Goal: Task Accomplishment & Management: Complete application form

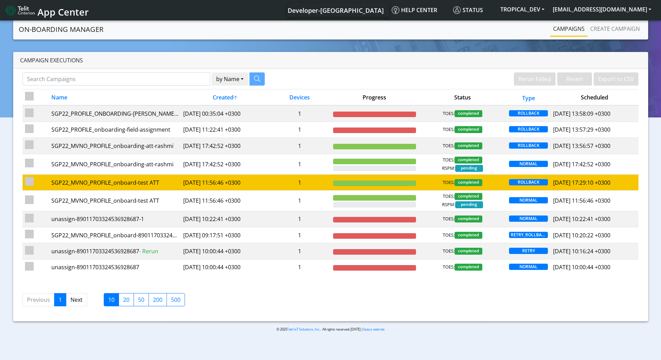
click at [121, 183] on div "SGP22_MVNO_PROFILE_onboard-test ATT" at bounding box center [114, 183] width 127 height 8
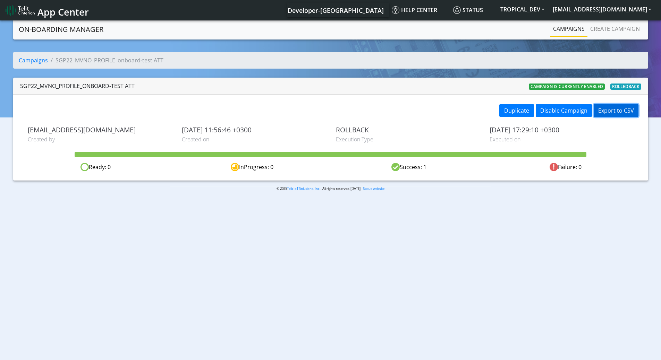
click at [601, 112] on button "Export to CSV" at bounding box center [615, 110] width 45 height 13
click at [37, 62] on link "Campaigns" at bounding box center [33, 61] width 29 height 8
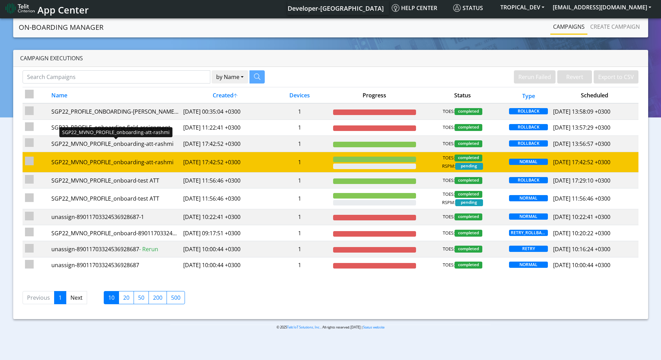
scroll to position [2, 0]
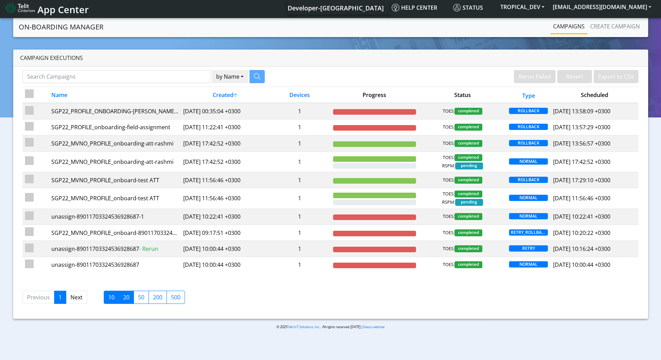
click at [128, 299] on label "20" at bounding box center [126, 297] width 15 height 13
click at [128, 298] on input "20" at bounding box center [125, 295] width 5 height 5
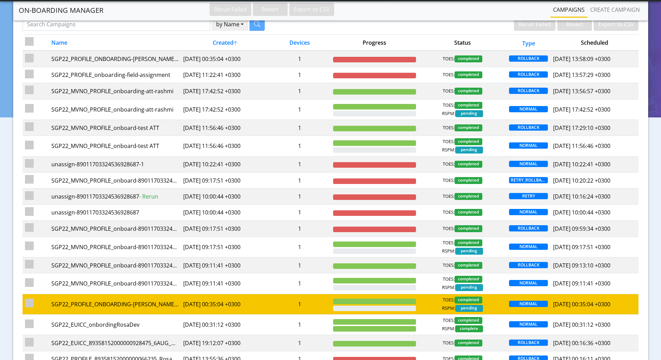
scroll to position [147, 0]
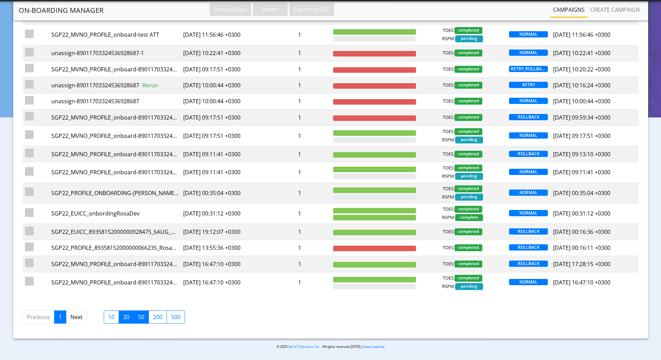
click at [137, 321] on label "50" at bounding box center [141, 317] width 15 height 13
click at [138, 318] on input "50" at bounding box center [140, 315] width 5 height 5
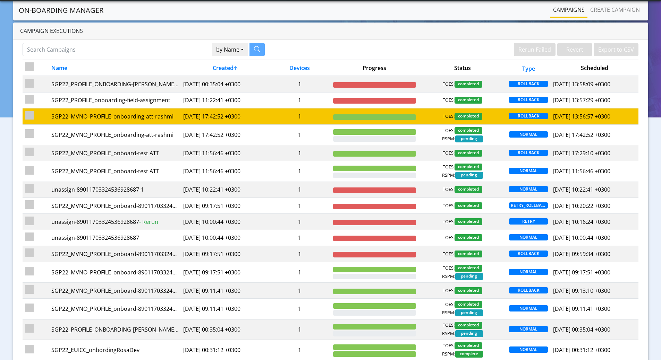
scroll to position [0, 0]
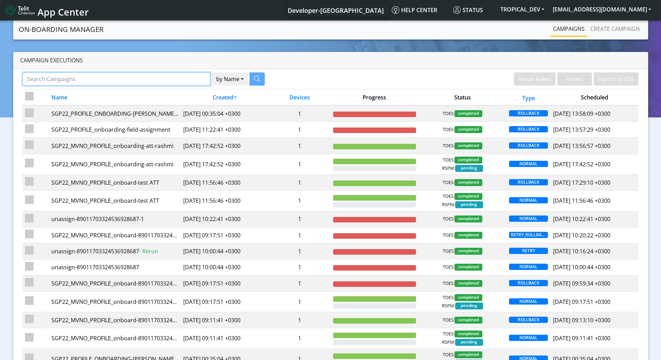
click at [146, 80] on input "Search Campaigns" at bounding box center [117, 78] width 188 height 13
type input "ATT"
click at [203, 72] on button "by Name" at bounding box center [221, 78] width 36 height 13
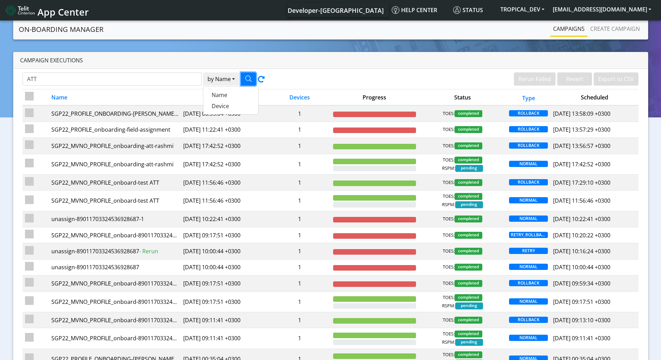
click at [249, 75] on button "button" at bounding box center [248, 78] width 15 height 13
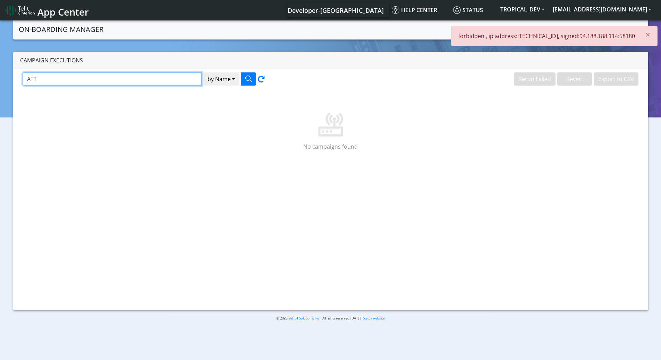
click at [170, 81] on input "ATT" at bounding box center [112, 78] width 179 height 13
click at [217, 81] on button "by Name" at bounding box center [221, 78] width 36 height 13
click at [147, 77] on input "ATT" at bounding box center [112, 78] width 179 height 13
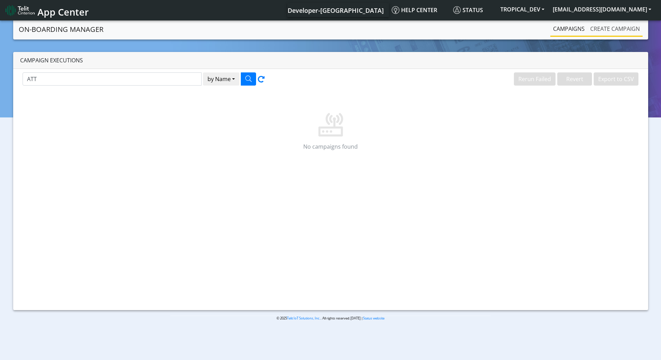
click at [607, 27] on link "Create campaign" at bounding box center [614, 29] width 55 height 14
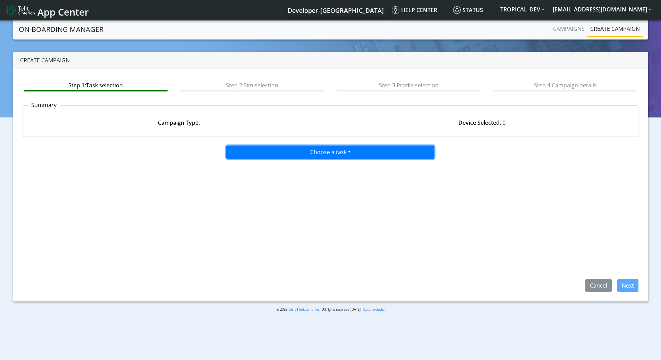
click at [331, 152] on button "Choose a task" at bounding box center [330, 152] width 208 height 13
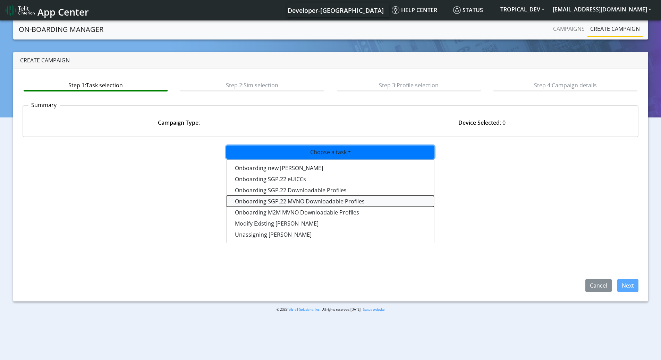
drag, startPoint x: 327, startPoint y: 200, endPoint x: 339, endPoint y: 281, distance: 81.3
click at [339, 281] on div "Choose a task Onboarding new SIMs Onboarding SGP.22 eUICCs Onboarding SGP.22 Do…" at bounding box center [331, 217] width 616 height 149
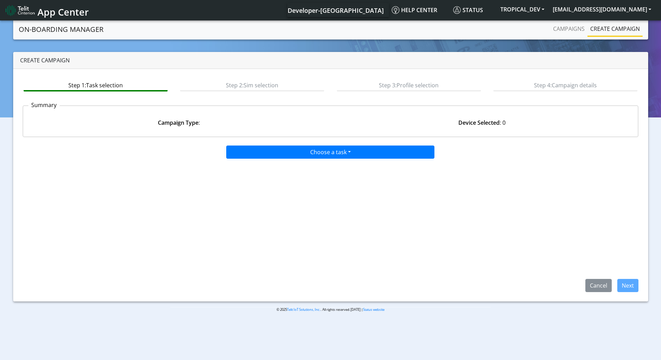
drag, startPoint x: 342, startPoint y: 161, endPoint x: 342, endPoint y: 154, distance: 7.3
click at [342, 159] on div "Choose a task Onboarding new SIMs Onboarding SGP.22 eUICCs Onboarding SGP.22 Do…" at bounding box center [331, 217] width 616 height 149
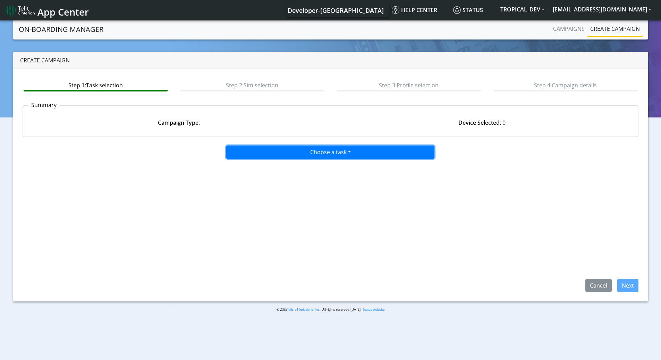
click at [342, 154] on button "Choose a task" at bounding box center [330, 152] width 208 height 13
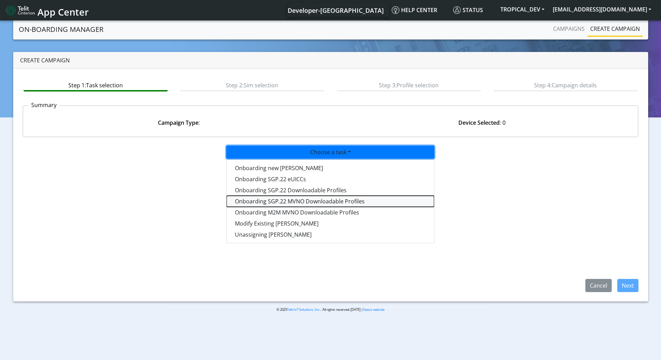
click at [293, 196] on tasksgp22mvnoprofile-dropdown "Onboarding SGP.22 MVNO Downloadable Profiles" at bounding box center [329, 201] width 207 height 11
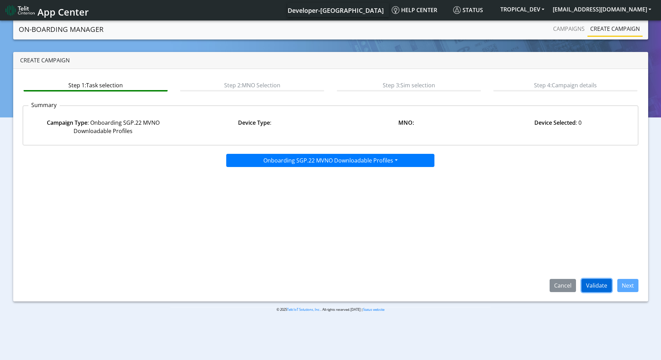
click at [595, 285] on button "Validate" at bounding box center [596, 285] width 30 height 13
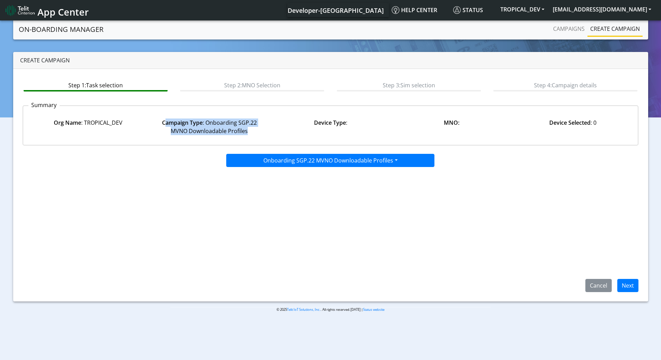
drag, startPoint x: 257, startPoint y: 131, endPoint x: 153, endPoint y: 122, distance: 103.8
click at [158, 115] on div "Org Name : TROPICAL_DEV Campaign Type : Onboarding SGP.22 MVNO Downloadable Pro…" at bounding box center [330, 126] width 625 height 35
click at [191, 136] on div "Org Name : TROPICAL_DEV Campaign Type : Onboarding SGP.22 MVNO Downloadable Pro…" at bounding box center [330, 126] width 625 height 35
drag, startPoint x: 160, startPoint y: 121, endPoint x: 260, endPoint y: 129, distance: 100.9
click at [260, 129] on div "Campaign Type : Onboarding SGP.22 MVNO Downloadable Profiles" at bounding box center [208, 127] width 121 height 17
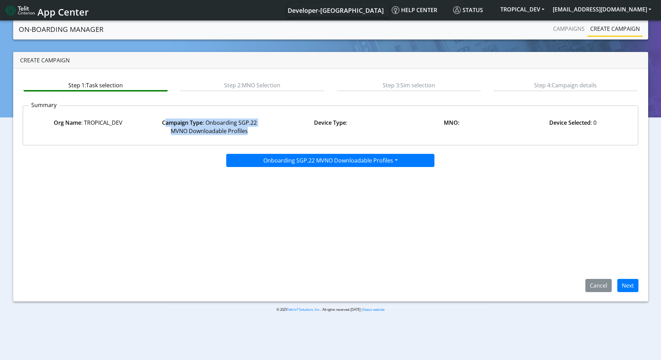
click at [261, 137] on div "Org Name : TROPICAL_DEV Campaign Type : Onboarding SGP.22 MVNO Downloadable Pro…" at bounding box center [330, 126] width 625 height 35
drag, startPoint x: 258, startPoint y: 136, endPoint x: 158, endPoint y: 122, distance: 100.8
click at [158, 122] on div "Org Name : TROPICAL_DEV Campaign Type : Onboarding SGP.22 MVNO Downloadable Pro…" at bounding box center [330, 126] width 625 height 35
click at [626, 284] on button "Next" at bounding box center [627, 285] width 21 height 13
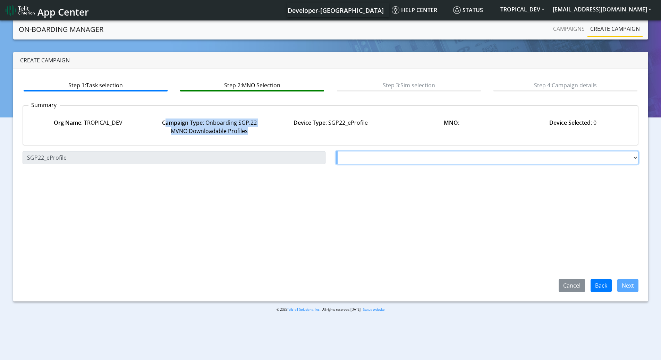
click at [392, 156] on select "Choose a MNO TELIT AT&T Wireless FutureProfile NLT-Brazil AT&T JASPER SGP22" at bounding box center [487, 157] width 303 height 13
click at [353, 153] on select "Choose a MNO TELIT AT&T Wireless FutureProfile NLT-Brazil AT&T JASPER SGP22" at bounding box center [487, 157] width 303 height 13
select select "1.3.5.6.7"
click at [336, 151] on select "Choose a MNO TELIT AT&T Wireless FutureProfile NLT-Brazil AT&T JASPER SGP22" at bounding box center [487, 157] width 303 height 13
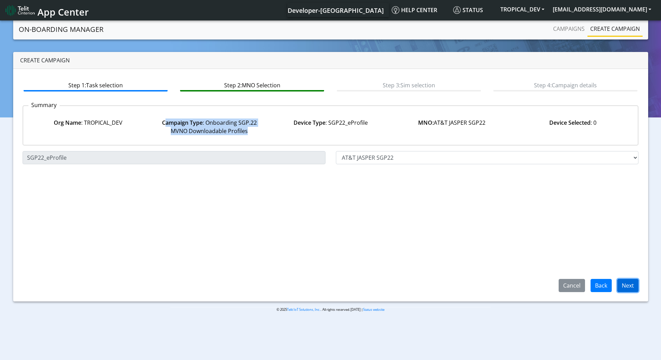
click at [634, 285] on button "Next" at bounding box center [627, 285] width 21 height 13
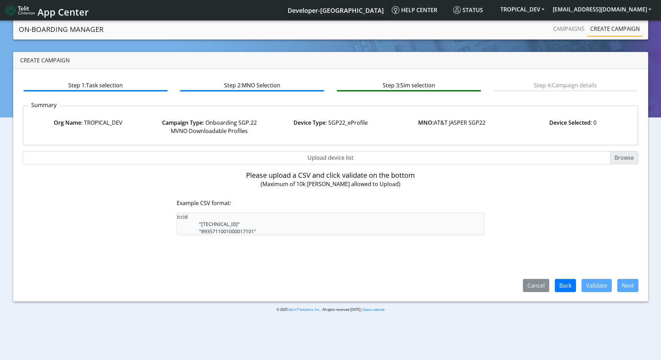
click at [333, 128] on div "Device Type : SGP22_eProfile" at bounding box center [330, 127] width 121 height 17
click at [459, 128] on div "MNO: AT&T JASPER SGP22" at bounding box center [451, 127] width 121 height 17
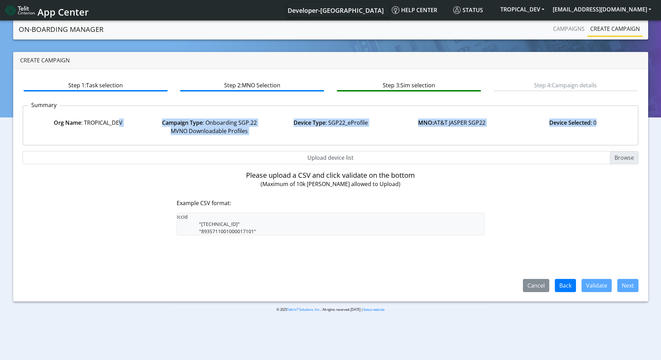
drag, startPoint x: 599, startPoint y: 122, endPoint x: 119, endPoint y: 122, distance: 480.4
click at [119, 122] on div "Org Name : TROPICAL_DEV Campaign Type : Onboarding SGP.22 MVNO Downloadable Pro…" at bounding box center [330, 126] width 625 height 35
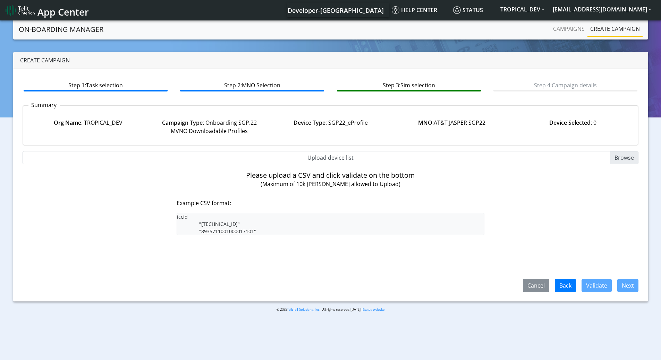
click at [275, 199] on p "Example CSV format:" at bounding box center [331, 203] width 308 height 8
click at [624, 156] on input "Upload device list" at bounding box center [331, 157] width 616 height 13
type input "C:\fakepath\89011703324536928679ATTSGP22.csv"
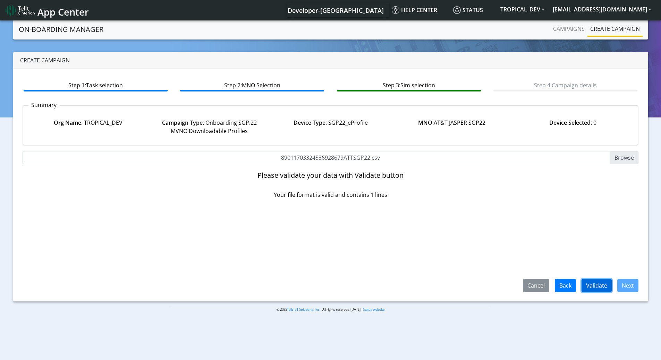
click at [594, 284] on button "Validate" at bounding box center [596, 285] width 30 height 13
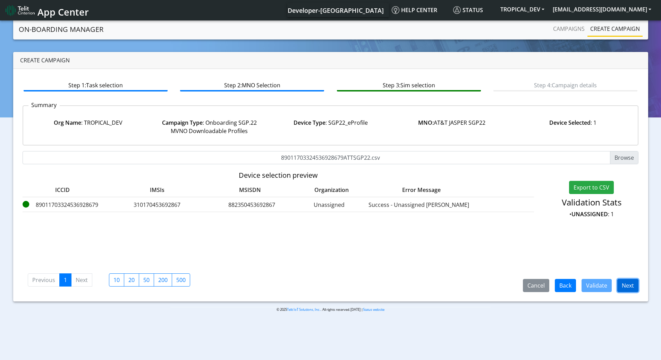
click at [636, 285] on button "Next" at bounding box center [627, 285] width 21 height 13
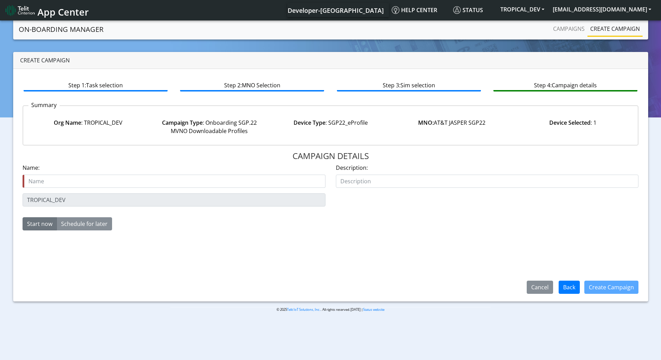
click at [153, 178] on input "text" at bounding box center [174, 181] width 303 height 13
type input "89011703324536928679_ATTSGP22"
click at [610, 289] on button "Create Campaign" at bounding box center [611, 287] width 54 height 13
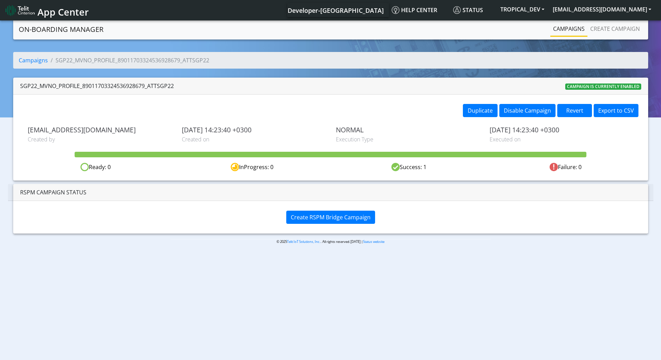
drag, startPoint x: 435, startPoint y: 165, endPoint x: 399, endPoint y: 166, distance: 36.4
click at [399, 166] on div "Success: 1" at bounding box center [409, 167] width 156 height 9
click at [319, 220] on span "Create RSPM Bridge Campaign" at bounding box center [331, 218] width 80 height 8
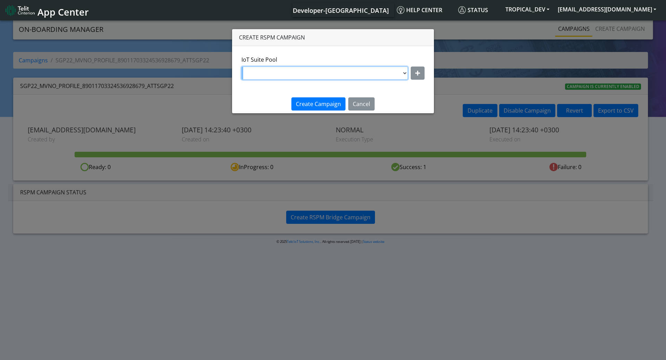
click at [388, 73] on select "DNLD_MVNO-nxt23.net-testPool04Jun DNLD_MVNO-jasper.migration.att-[DATE] DNLD_MV…" at bounding box center [324, 73] width 166 height 13
select select "c91ce03a-aa51-4fda-9c88-f6952ff8e482"
click at [257, 67] on select "DNLD_MVNO-nxt23.net-testPool04Jun DNLD_MVNO-jasper.migration.att-[DATE] DNLD_MV…" at bounding box center [324, 73] width 166 height 13
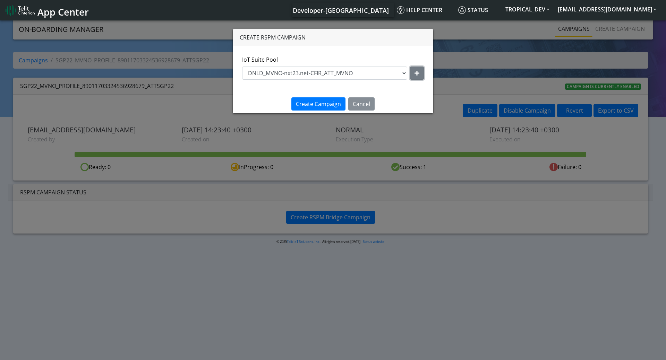
click at [414, 70] on icon "button" at bounding box center [416, 73] width 5 height 6
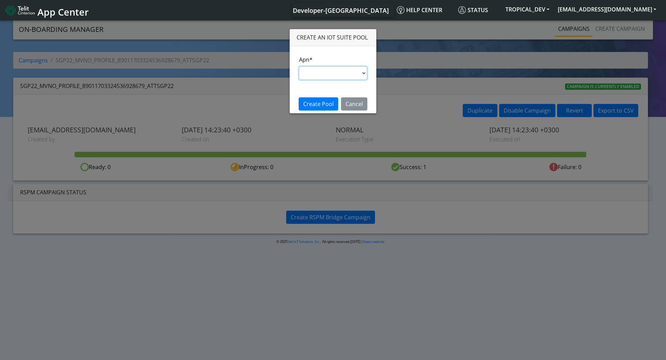
click at [328, 75] on select "s.test [DOMAIN_NAME] [DOMAIN_NAME] [DOMAIN_NAME] [DOMAIN_NAME] [DOMAIN_NAME] im…" at bounding box center [333, 73] width 68 height 13
select select "35756450-83e5-11ef-ac98-001f6f2892bc"
click at [299, 67] on select "s.test [DOMAIN_NAME] [DOMAIN_NAME] [DOMAIN_NAME] [DOMAIN_NAME] [DOMAIN_NAME] im…" at bounding box center [333, 73] width 68 height 13
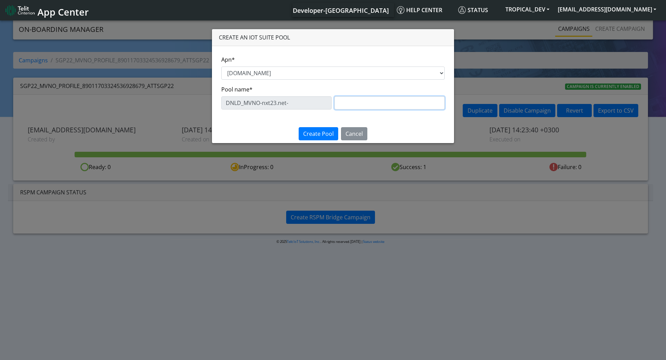
click at [343, 104] on input "text" at bounding box center [389, 102] width 110 height 13
drag, startPoint x: 343, startPoint y: 104, endPoint x: 338, endPoint y: 105, distance: 4.6
click at [338, 105] on input "wProfile6" at bounding box center [389, 102] width 110 height 13
click at [394, 107] on input "eProfile6" at bounding box center [389, 102] width 110 height 13
type input "eProfile6_ATT"
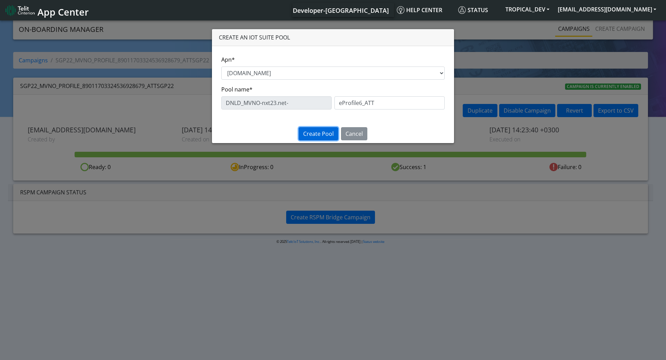
click at [325, 137] on span "Create Pool" at bounding box center [318, 134] width 31 height 8
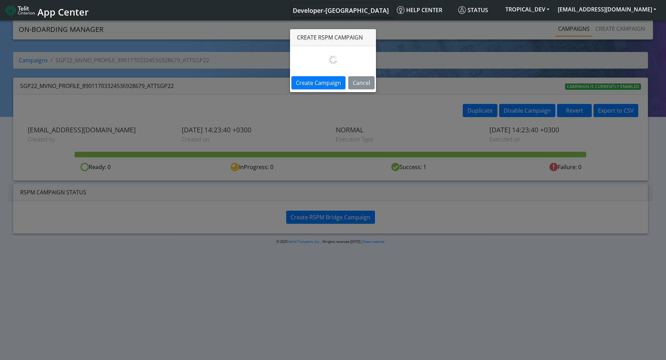
select select "a063199a-7e01-4111-811c-d622cd7122ce"
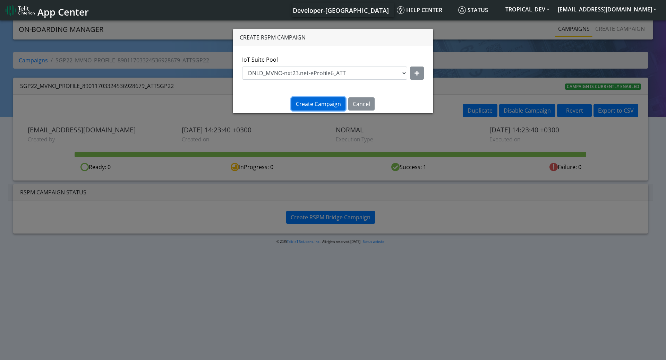
click at [313, 102] on span "Create Campaign" at bounding box center [318, 104] width 45 height 8
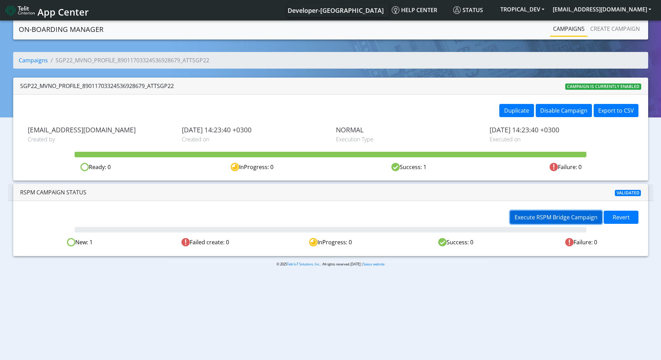
click at [554, 216] on span "Execute RSPM Bridge Campaign" at bounding box center [555, 218] width 83 height 8
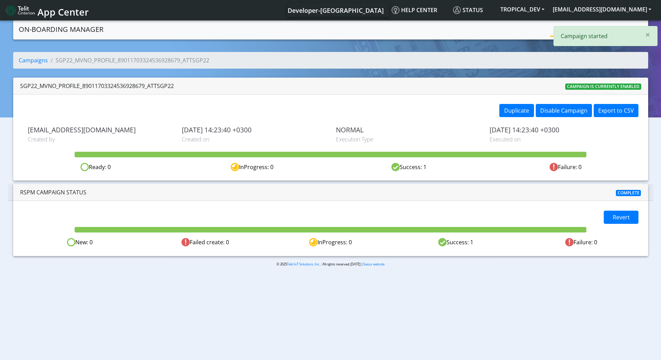
drag, startPoint x: 425, startPoint y: 239, endPoint x: 502, endPoint y: 240, distance: 77.4
click at [502, 240] on div "Success: 1" at bounding box center [455, 242] width 125 height 9
click at [461, 288] on body "App Center Developer-[GEOGRAPHIC_DATA] Help center Status TROPICAL_DEV [EMAIL_A…" at bounding box center [330, 191] width 661 height 344
